Goal: Task Accomplishment & Management: Complete application form

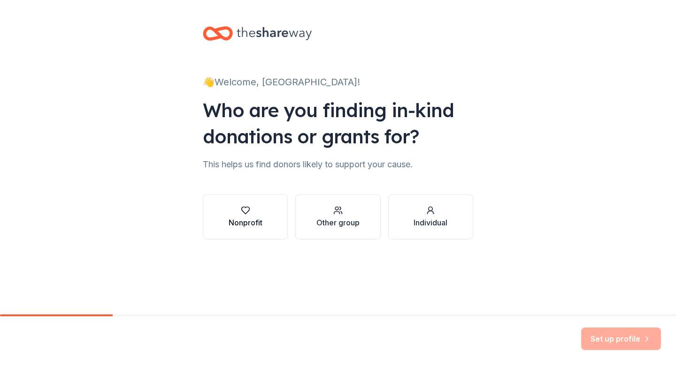
click at [243, 217] on div "Nonprofit" at bounding box center [245, 217] width 34 height 23
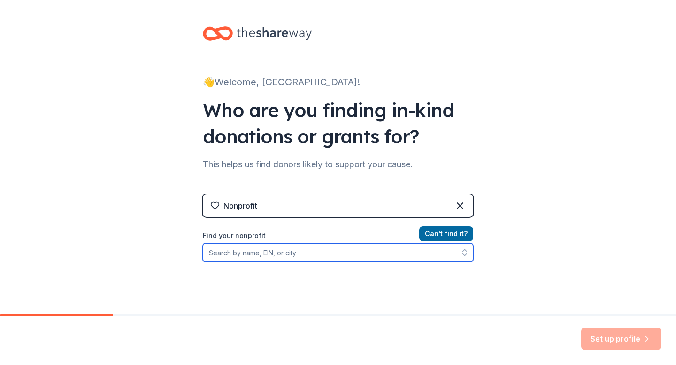
click at [305, 262] on input "Find your nonprofit" at bounding box center [338, 252] width 270 height 19
type input "B"
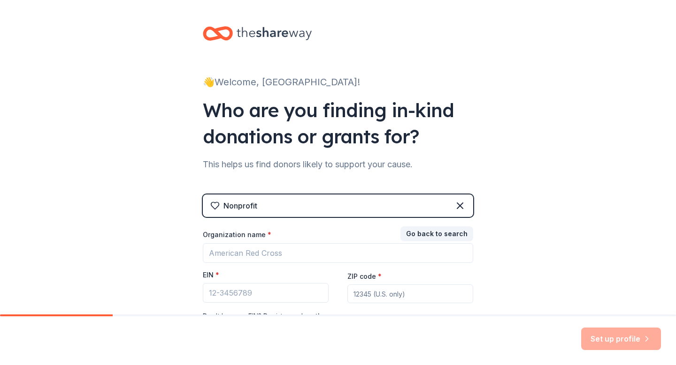
click at [315, 243] on div "Organization name *" at bounding box center [338, 236] width 270 height 13
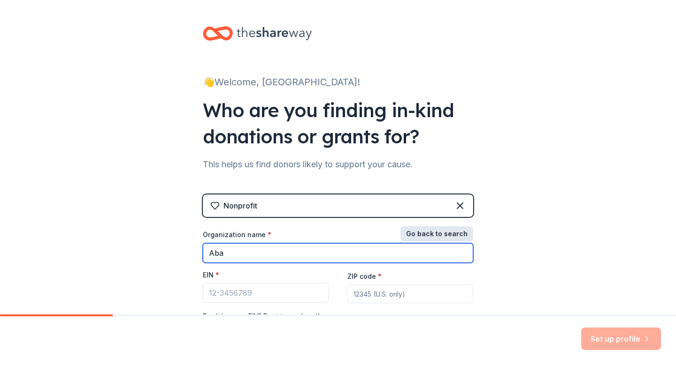
type input "Aba"
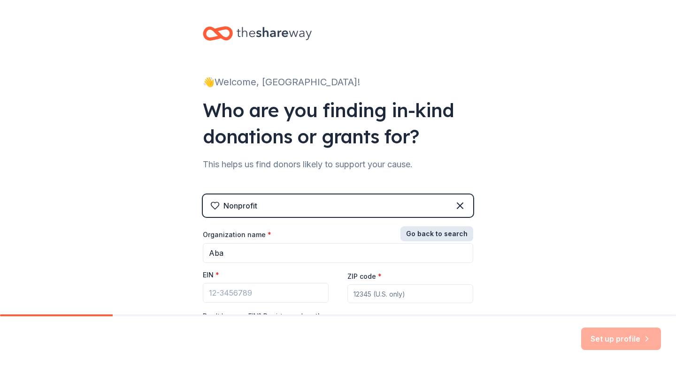
click at [437, 229] on button "Go back to search" at bounding box center [436, 234] width 73 height 15
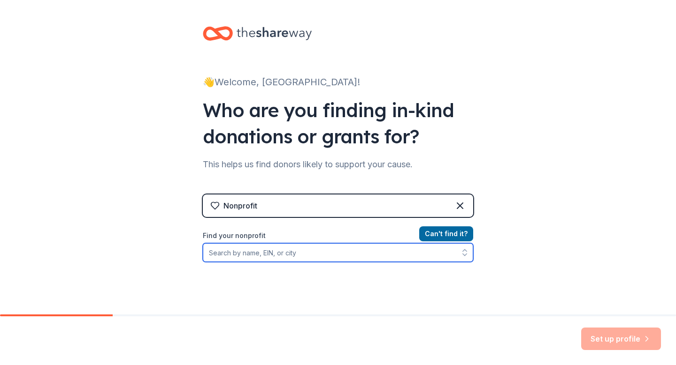
click at [286, 244] on input "Find your nonprofit" at bounding box center [338, 252] width 270 height 19
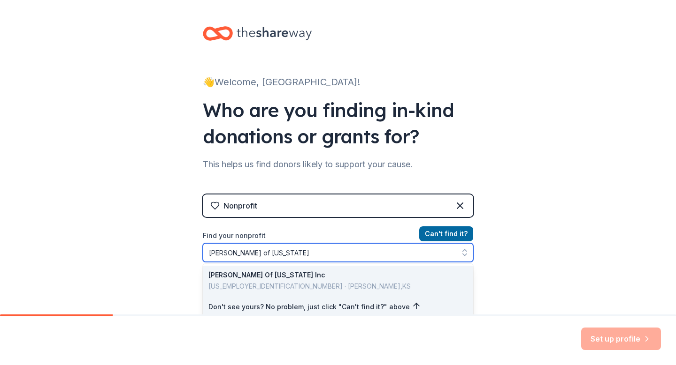
type input "[PERSON_NAME] of [US_STATE]"
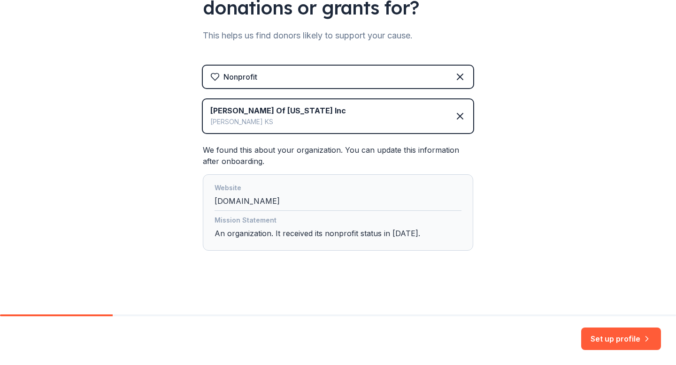
scroll to position [129, 0]
click at [606, 340] on button "Set up profile" at bounding box center [621, 339] width 80 height 23
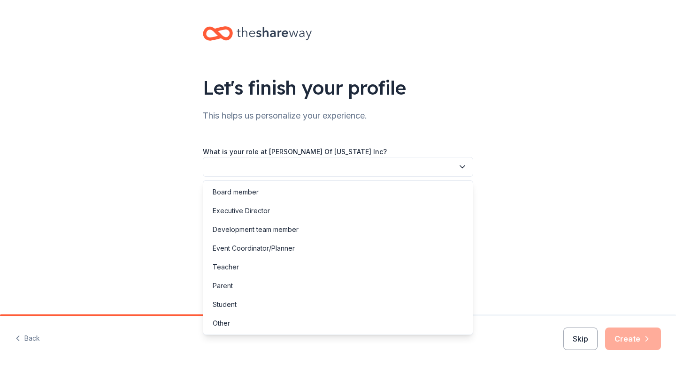
click at [325, 170] on button "button" at bounding box center [338, 167] width 270 height 20
click at [285, 328] on div "Other" at bounding box center [338, 323] width 266 height 19
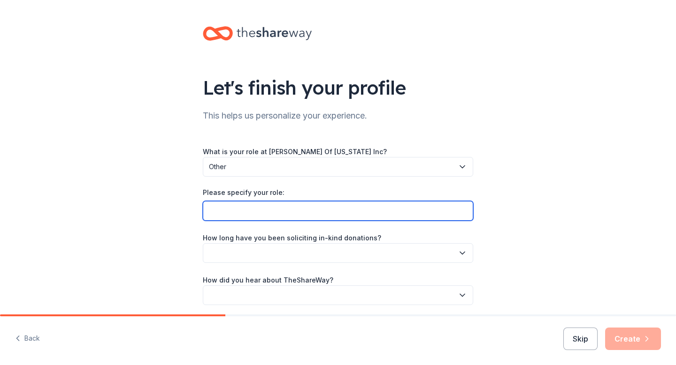
click at [271, 207] on input "Please specify your role:" at bounding box center [338, 211] width 270 height 20
type input "Butler County Toy Run Donation Specialist"
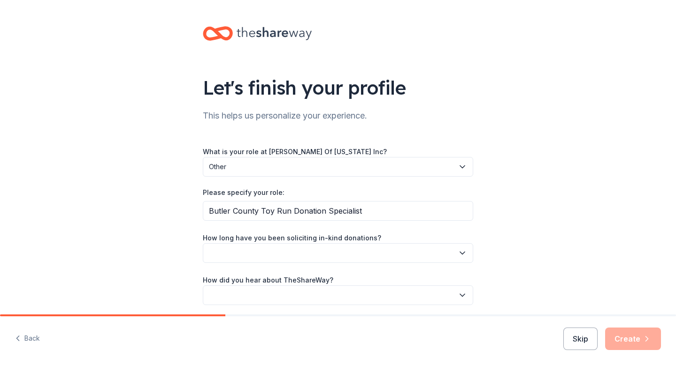
click at [265, 243] on button "button" at bounding box center [338, 253] width 270 height 20
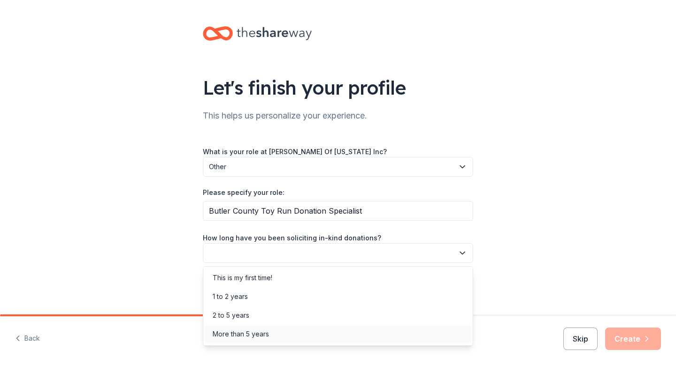
click at [241, 332] on div "More than 5 years" at bounding box center [241, 334] width 56 height 11
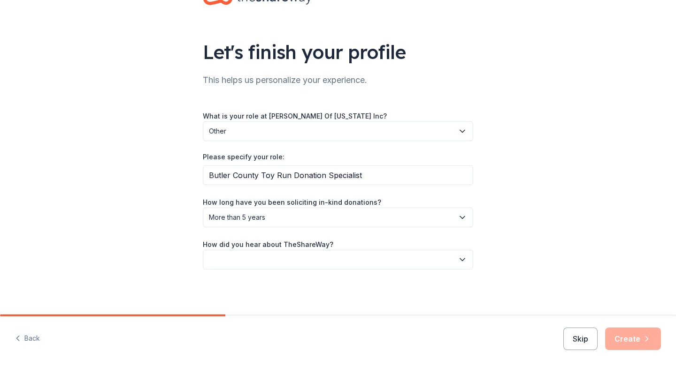
scroll to position [35, 0]
click at [276, 260] on button "button" at bounding box center [338, 261] width 270 height 20
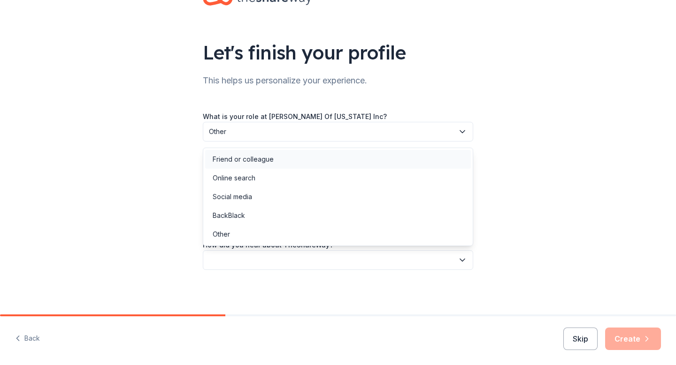
click at [244, 165] on div "Friend or colleague" at bounding box center [338, 159] width 266 height 19
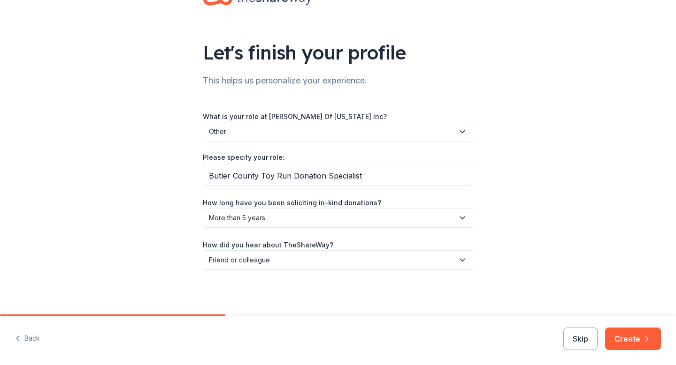
scroll to position [0, 0]
click at [640, 339] on button "Create" at bounding box center [633, 339] width 56 height 23
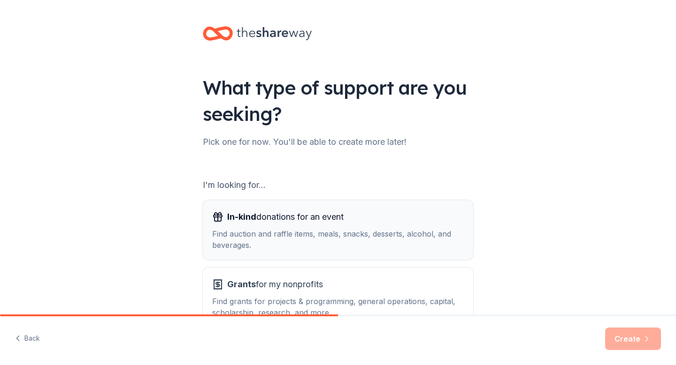
click at [378, 223] on div "In-kind donations for an event" at bounding box center [337, 217] width 251 height 15
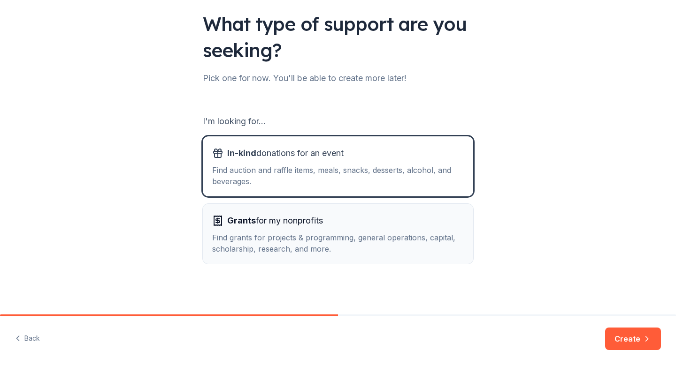
scroll to position [64, 0]
click at [345, 218] on div "Grants for my nonprofits" at bounding box center [337, 220] width 251 height 15
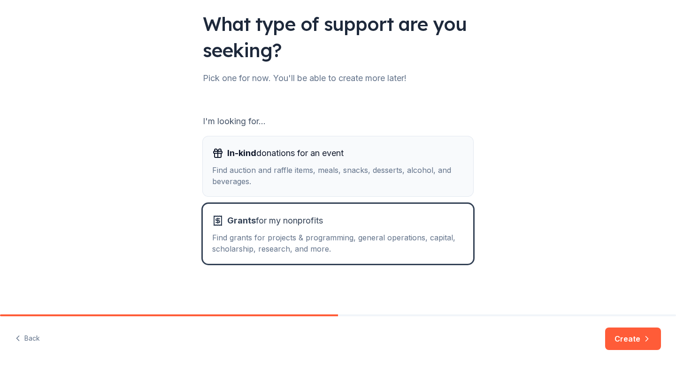
click at [375, 159] on div "In-kind donations for an event" at bounding box center [337, 153] width 251 height 15
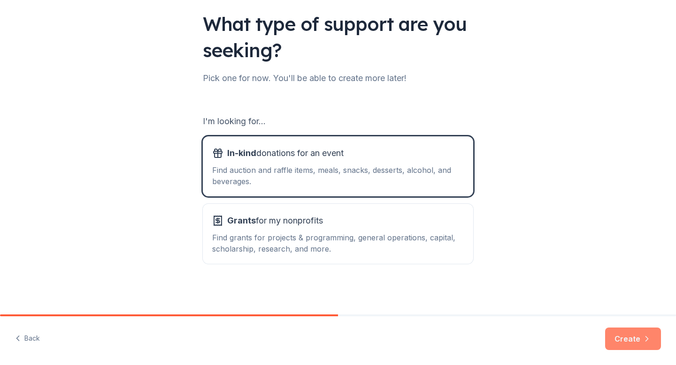
click at [626, 340] on button "Create" at bounding box center [633, 339] width 56 height 23
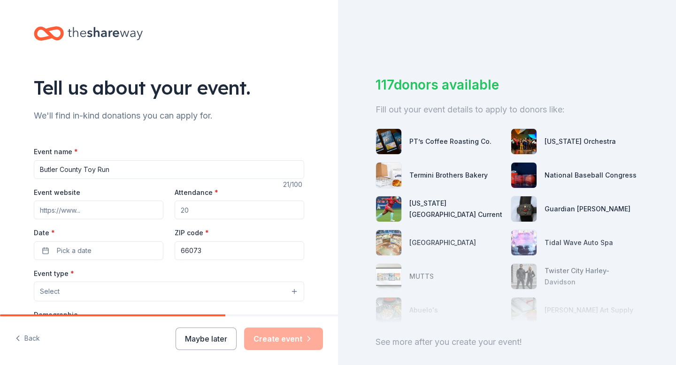
type input "Butler County Toy Run"
click at [136, 215] on input "Event website" at bounding box center [98, 210] width 129 height 19
click at [237, 211] on input "Attendance *" at bounding box center [239, 210] width 129 height 19
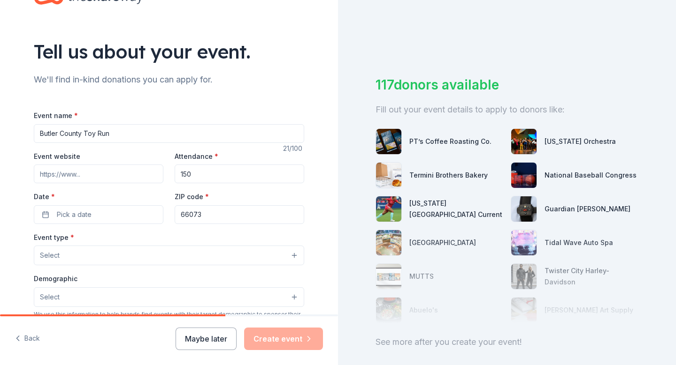
scroll to position [38, 0]
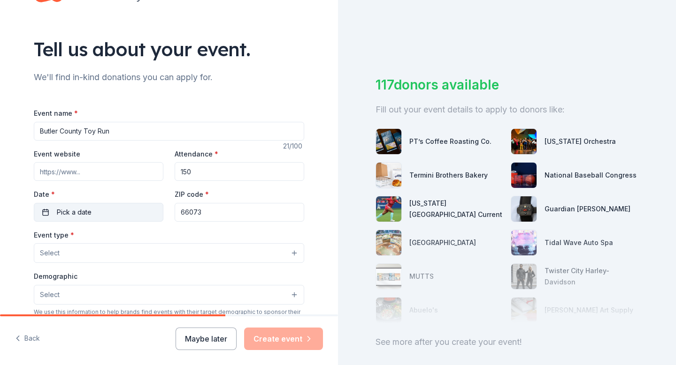
type input "150"
click at [110, 216] on button "Pick a date" at bounding box center [98, 212] width 129 height 19
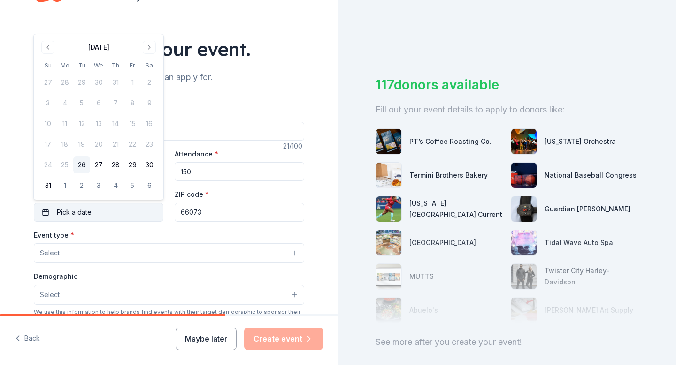
click at [109, 214] on button "Pick a date" at bounding box center [98, 212] width 129 height 19
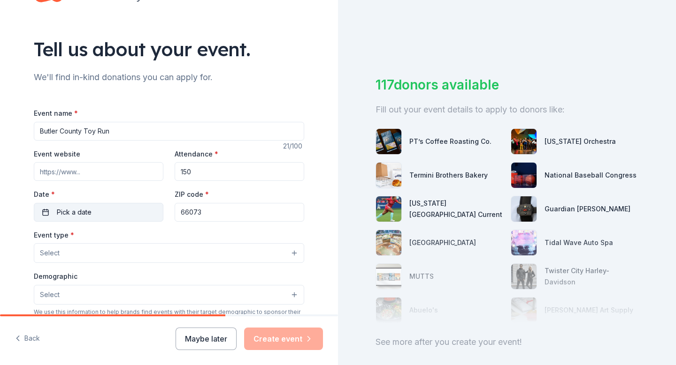
click at [109, 214] on button "Pick a date" at bounding box center [98, 212] width 129 height 19
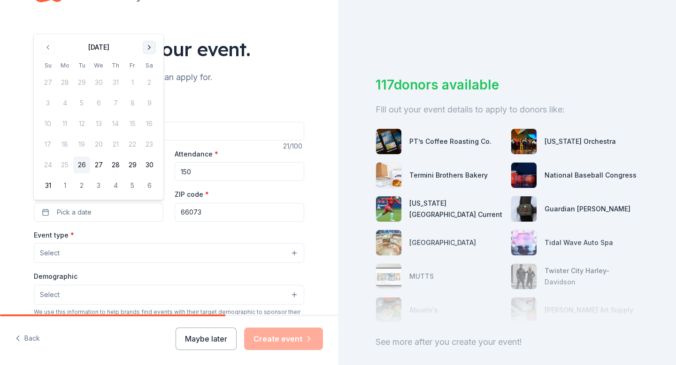
click at [147, 46] on button "Go to next month" at bounding box center [149, 47] width 13 height 13
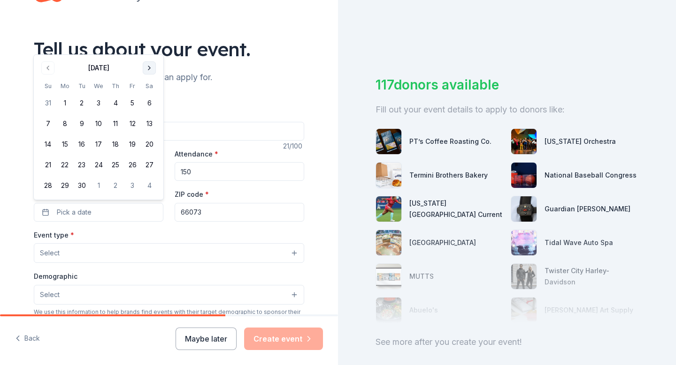
click at [150, 66] on button "Go to next month" at bounding box center [149, 67] width 13 height 13
click at [150, 105] on button "4" at bounding box center [149, 103] width 17 height 17
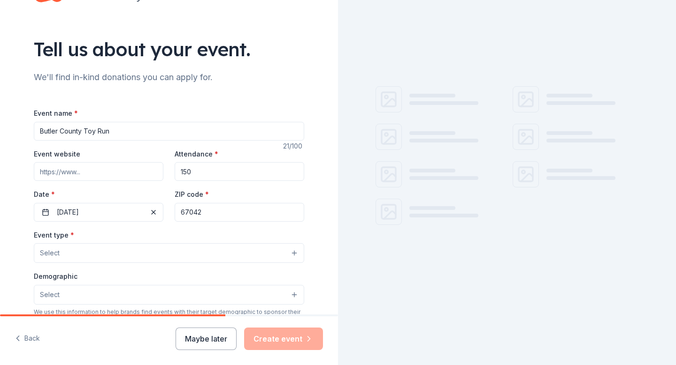
type input "67042"
click at [79, 259] on button "Select" at bounding box center [169, 253] width 270 height 20
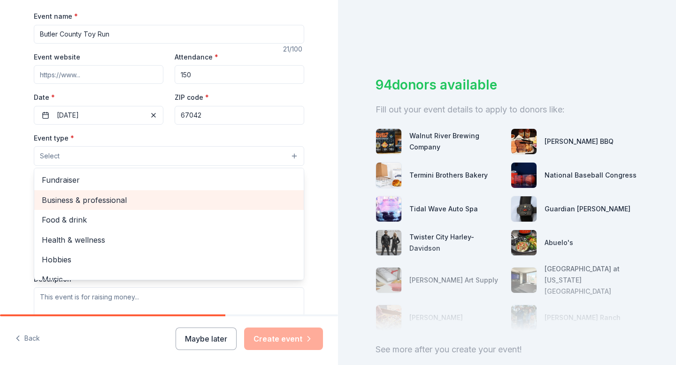
scroll to position [0, 0]
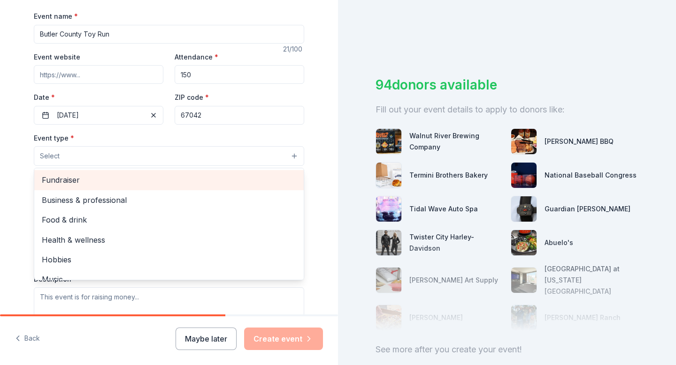
click at [83, 188] on div "Fundraiser" at bounding box center [168, 180] width 269 height 20
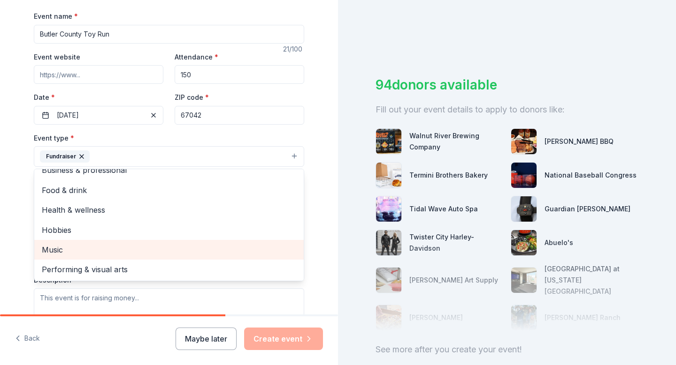
scroll to position [10, 0]
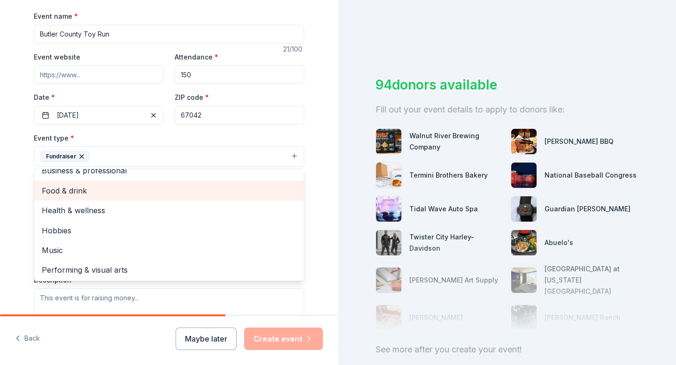
click at [124, 195] on span "Food & drink" at bounding box center [169, 191] width 254 height 12
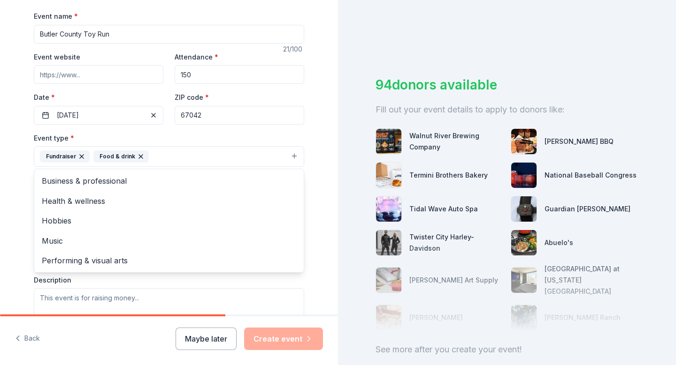
click at [139, 156] on icon "button" at bounding box center [141, 157] width 8 height 8
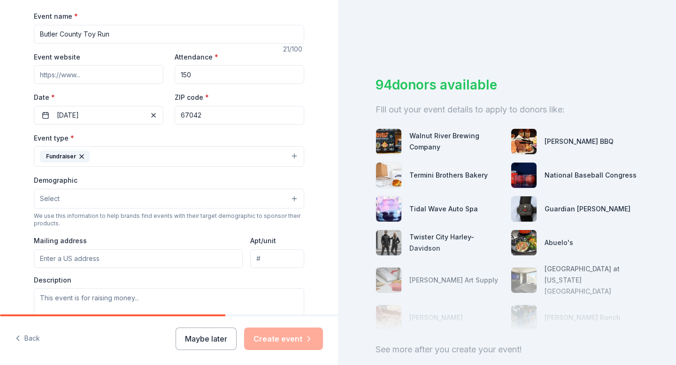
click at [53, 198] on span "Select" at bounding box center [50, 198] width 20 height 11
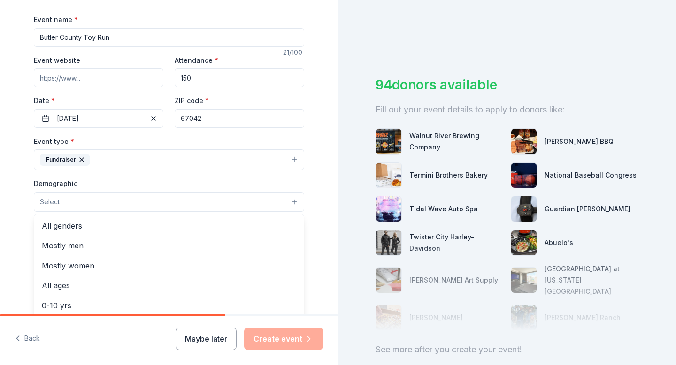
scroll to position [132, 0]
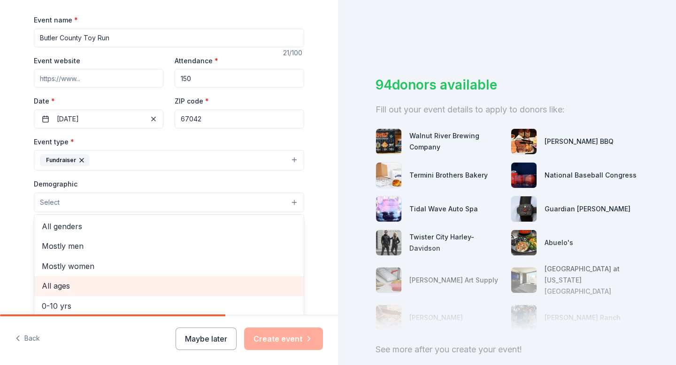
click at [75, 280] on span "All ages" at bounding box center [169, 286] width 254 height 12
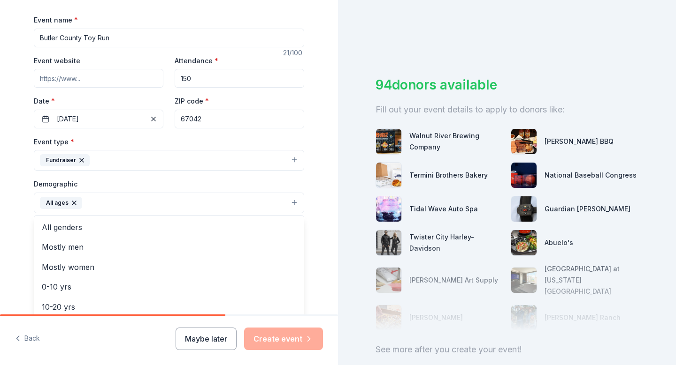
click at [332, 228] on div "Tell us about your event. We'll find in-kind donations you can apply for. Event…" at bounding box center [169, 181] width 338 height 626
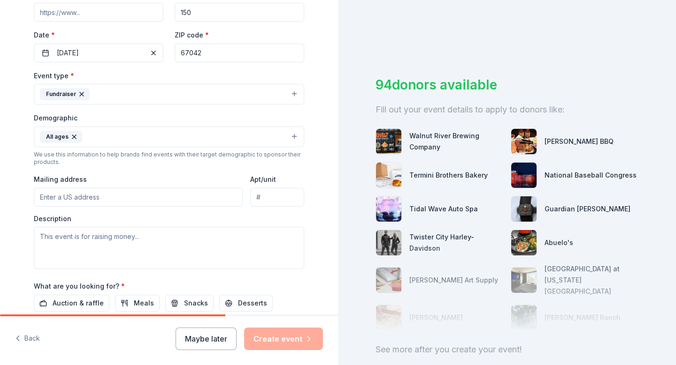
scroll to position [214, 0]
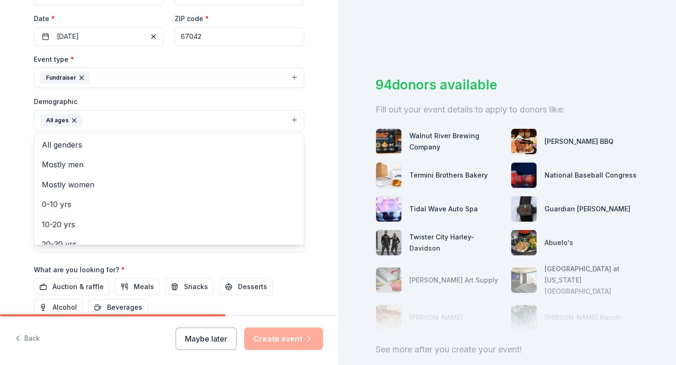
click at [128, 120] on button "All ages" at bounding box center [169, 120] width 270 height 21
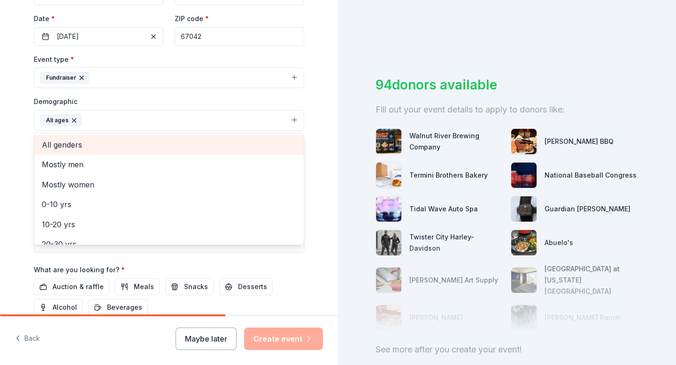
click at [96, 145] on span "All genders" at bounding box center [169, 145] width 254 height 12
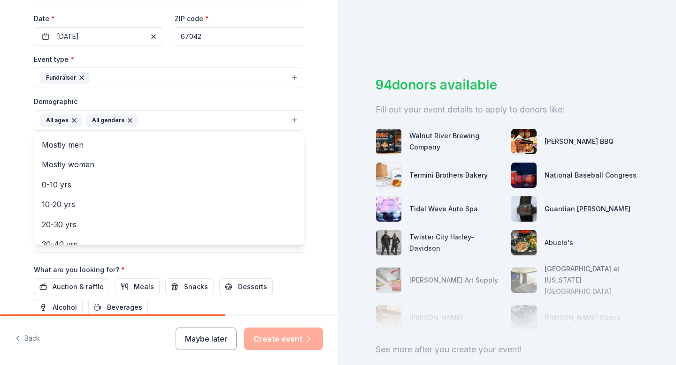
click at [25, 194] on div "Tell us about your event. We'll find in-kind donations you can apply for. Event…" at bounding box center [169, 99] width 300 height 626
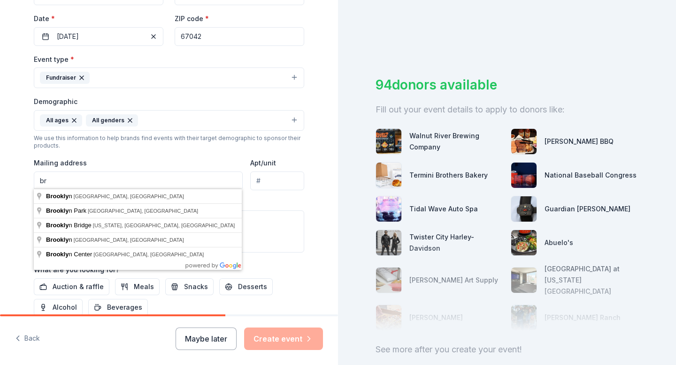
type input "b"
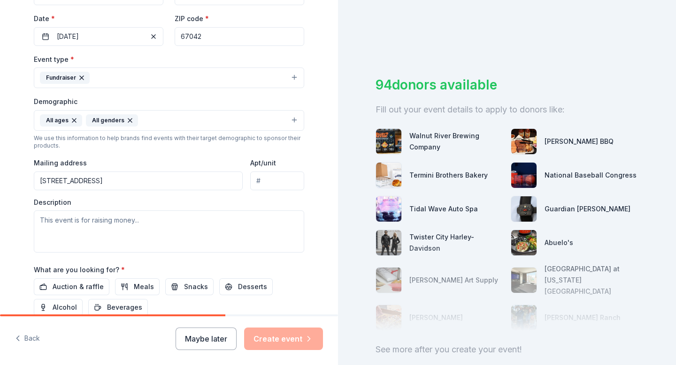
type input "[STREET_ADDRESS]"
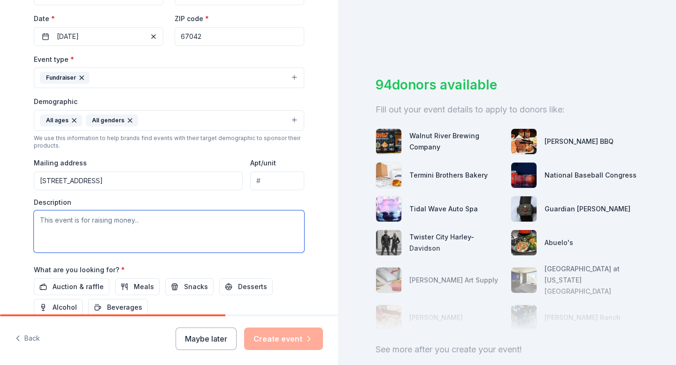
click at [79, 224] on textarea at bounding box center [169, 232] width 270 height 42
type textarea "T"
paste textarea "The Toy Run, organized by [PERSON_NAME] and volunteers, supports the Salvation …"
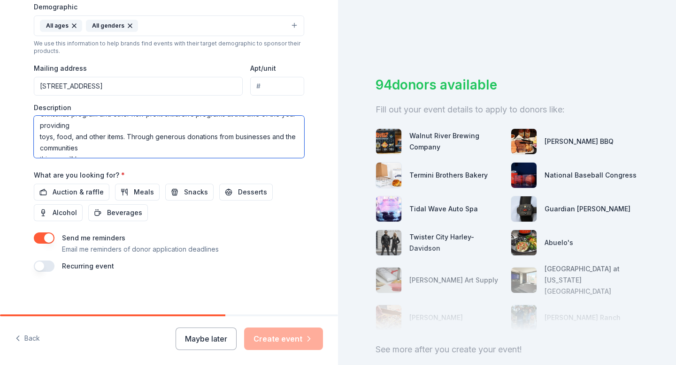
scroll to position [0, 0]
type textarea "The Toy Run, organized by [PERSON_NAME] and volunteers, supports the Salvation …"
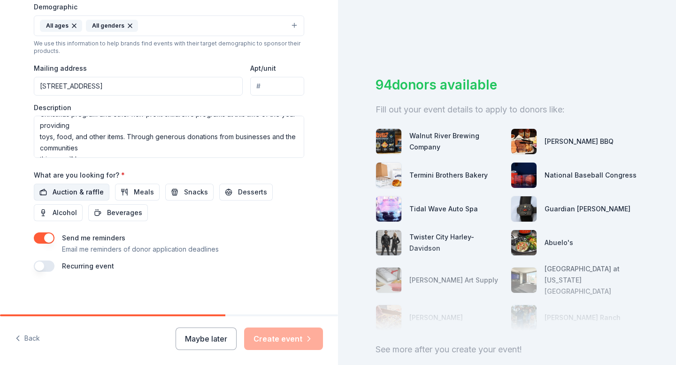
click at [88, 190] on span "Auction & raffle" at bounding box center [78, 192] width 51 height 11
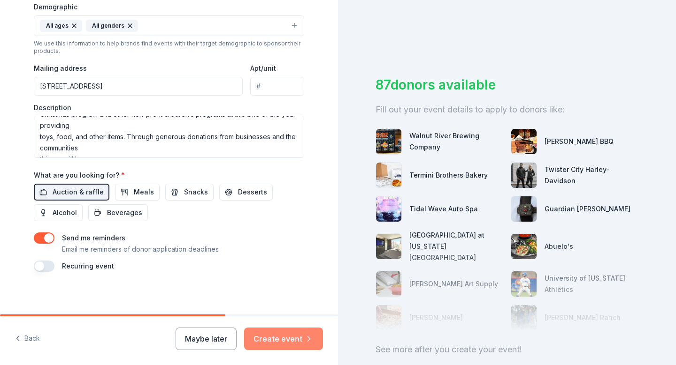
click at [273, 342] on button "Create event" at bounding box center [283, 339] width 79 height 23
click at [47, 262] on button "button" at bounding box center [44, 266] width 21 height 11
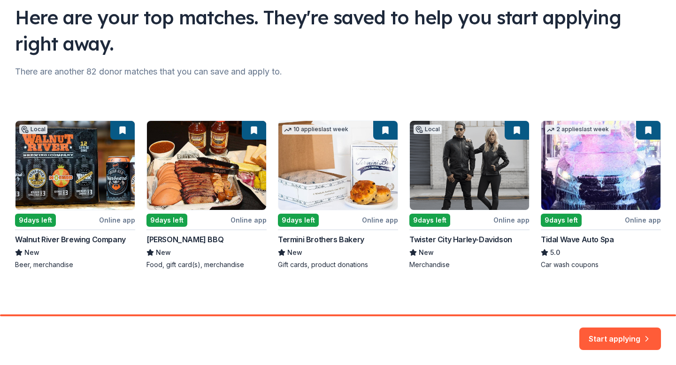
scroll to position [70, 0]
click at [449, 159] on div "Local 9 days left Online app Walnut River Brewing Company New Beer, merchandise…" at bounding box center [338, 195] width 646 height 149
click at [596, 341] on button "Start applying" at bounding box center [620, 333] width 82 height 23
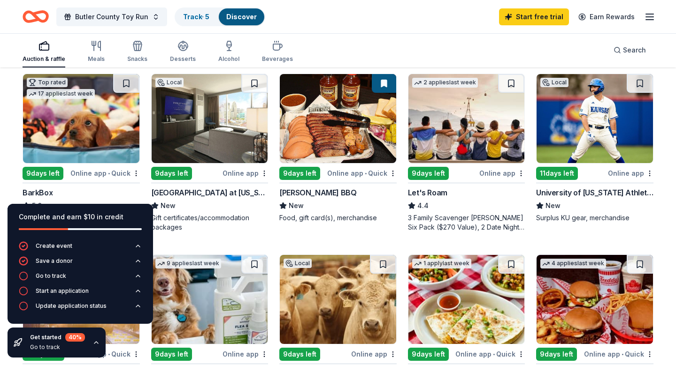
scroll to position [274, 0]
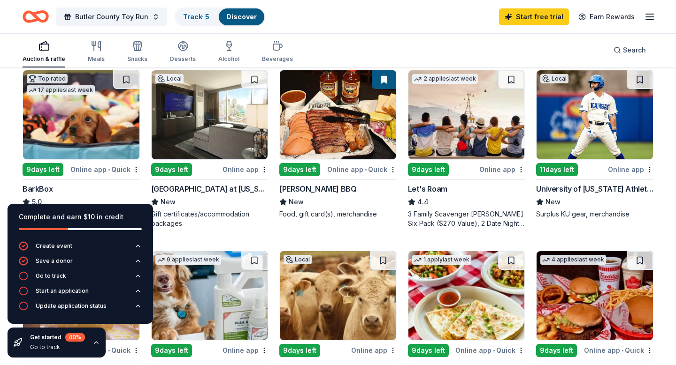
click at [94, 346] on icon "button" at bounding box center [96, 343] width 8 height 8
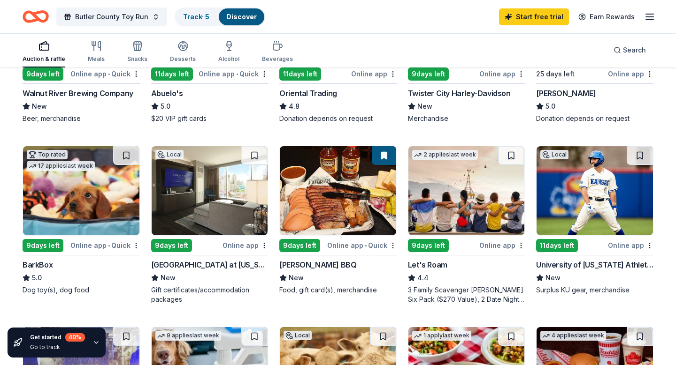
scroll to position [201, 0]
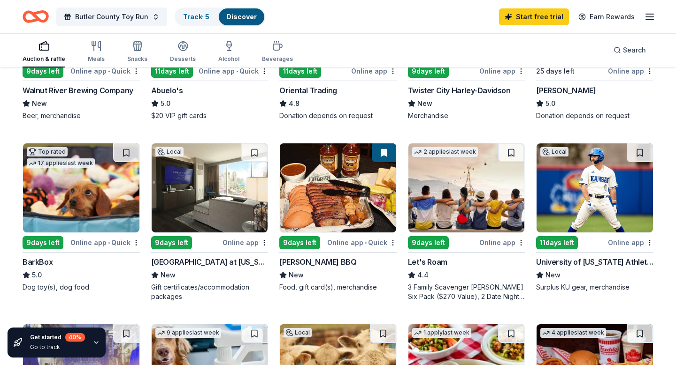
click at [598, 199] on img at bounding box center [594, 188] width 116 height 89
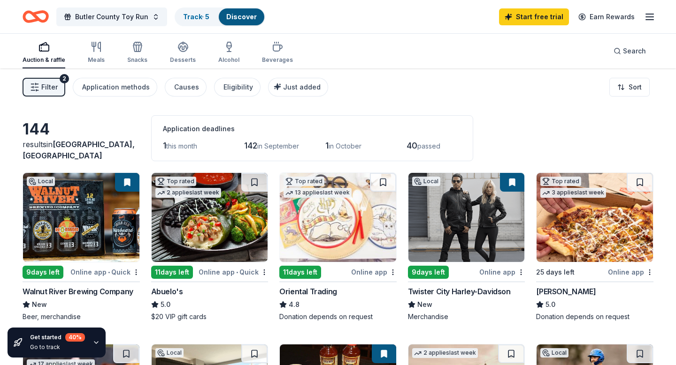
scroll to position [0, 0]
click at [467, 297] on div "Twister City Harley-Davidson" at bounding box center [459, 291] width 103 height 11
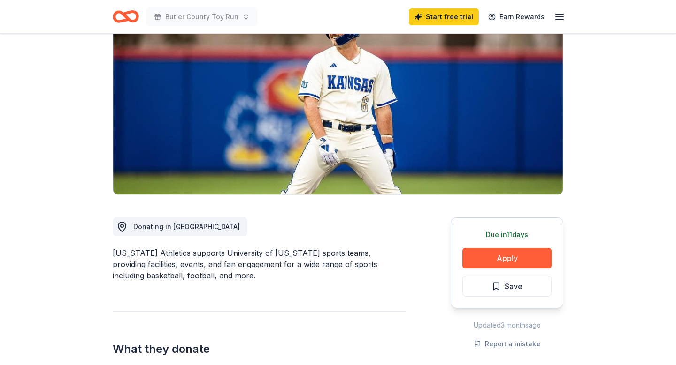
scroll to position [118, 0]
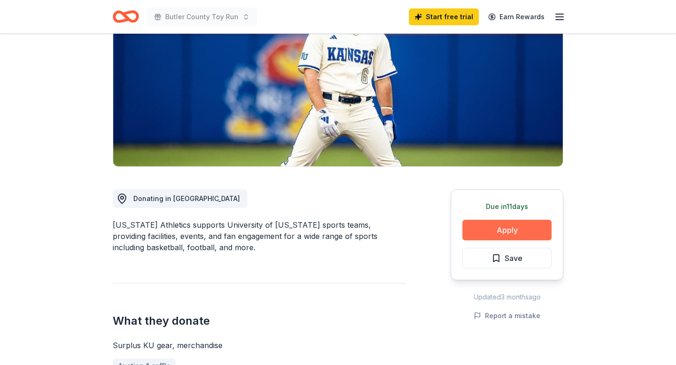
click at [509, 234] on button "Apply" at bounding box center [506, 230] width 89 height 21
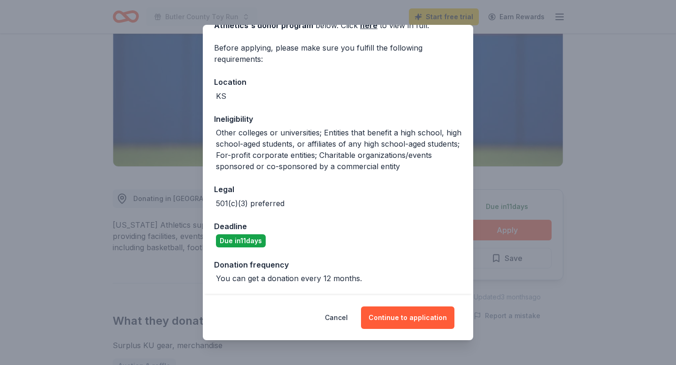
scroll to position [61, 0]
click at [385, 306] on div "Cancel Continue to application" at bounding box center [338, 318] width 270 height 45
click at [385, 312] on button "Continue to application" at bounding box center [407, 318] width 93 height 23
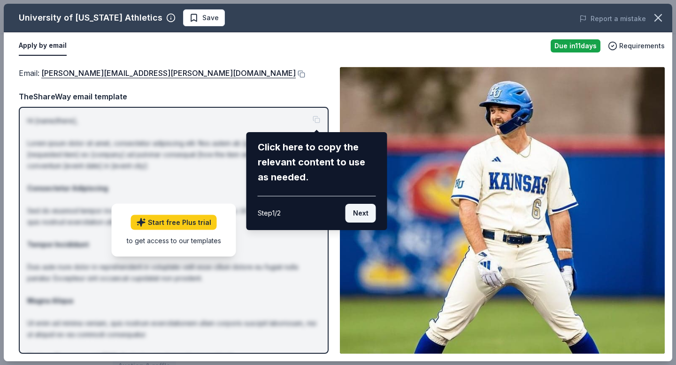
click at [365, 215] on button "Next" at bounding box center [360, 213] width 30 height 19
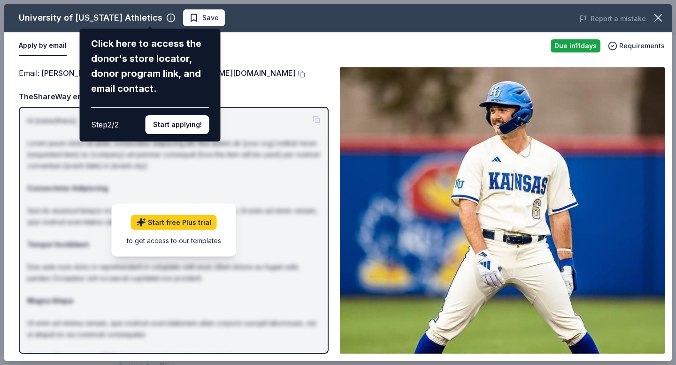
click at [194, 107] on div "Step 2 / 2 Start applying!" at bounding box center [150, 120] width 118 height 27
click at [194, 115] on button "Start applying!" at bounding box center [177, 124] width 64 height 19
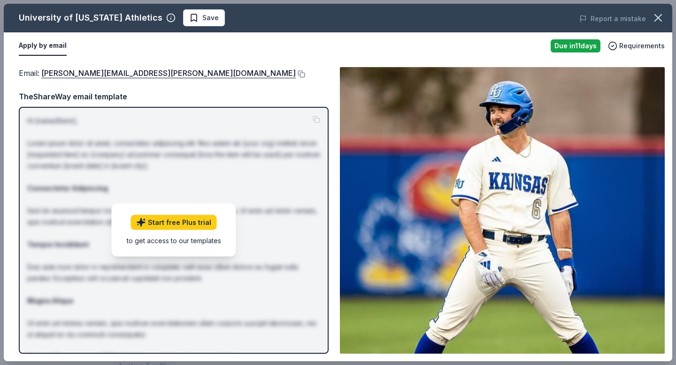
drag, startPoint x: 39, startPoint y: 75, endPoint x: 130, endPoint y: 61, distance: 92.0
click at [131, 61] on div "Email : eric.lewis@ku.edu Email : eric.lewis@ku.edu TheShareWay email template …" at bounding box center [338, 211] width 668 height 302
click at [88, 71] on link "eric.lewis@ku.edu" at bounding box center [168, 73] width 254 height 12
click at [320, 3] on div "University of Kansas Athletics Save Report a mistake Apply by email Due in 11 d…" at bounding box center [338, 182] width 676 height 365
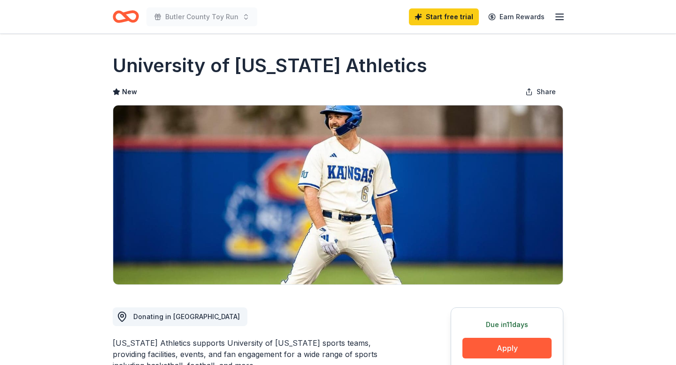
scroll to position [0, 0]
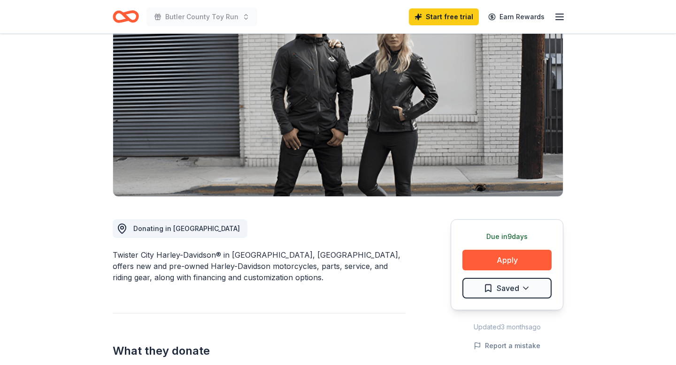
scroll to position [92, 0]
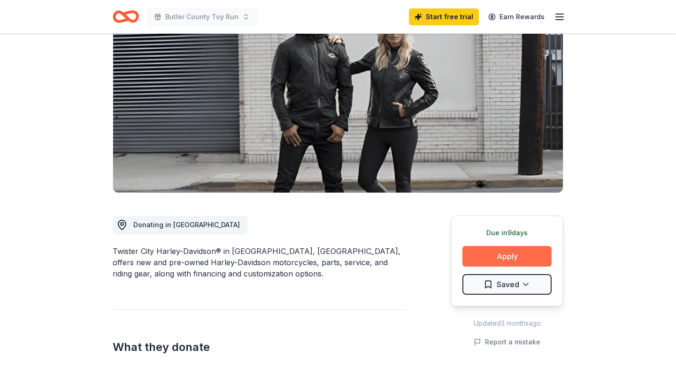
click at [505, 247] on button "Apply" at bounding box center [506, 256] width 89 height 21
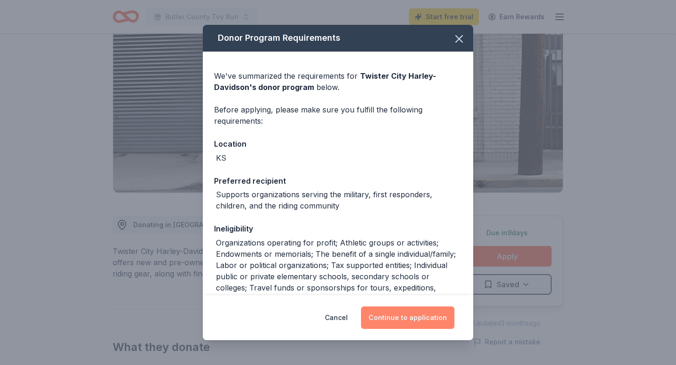
click at [390, 326] on button "Continue to application" at bounding box center [407, 318] width 93 height 23
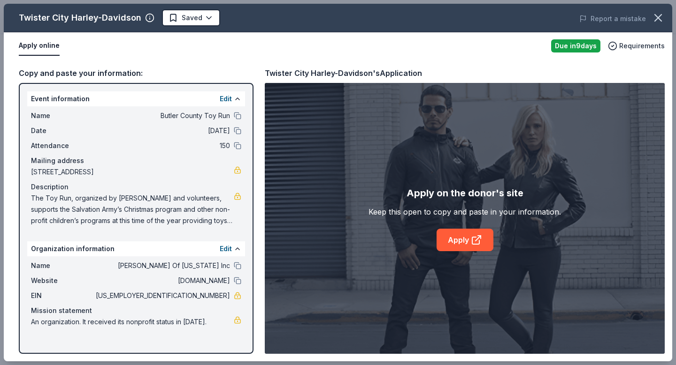
click at [458, 256] on div "Apply on the donor's site Keep this open to copy and paste in your information.…" at bounding box center [465, 218] width 400 height 271
click at [458, 246] on link "Apply" at bounding box center [464, 240] width 57 height 23
